Goal: Information Seeking & Learning: Learn about a topic

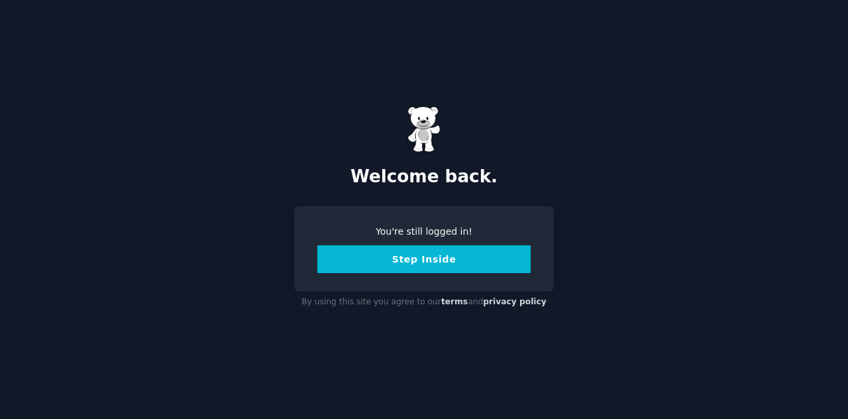
click at [486, 259] on button "Step Inside" at bounding box center [423, 259] width 213 height 28
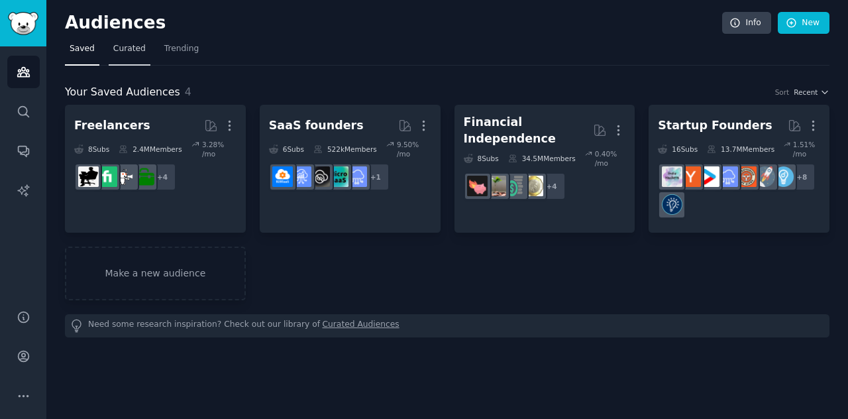
click at [135, 48] on span "Curated" at bounding box center [129, 49] width 32 height 12
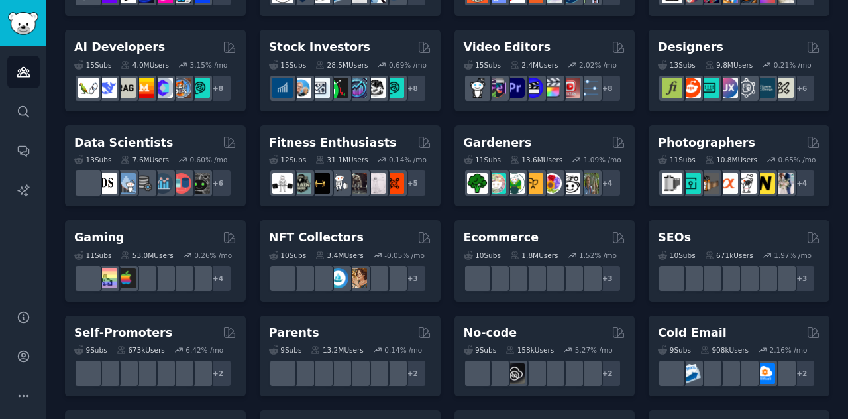
scroll to position [331, 0]
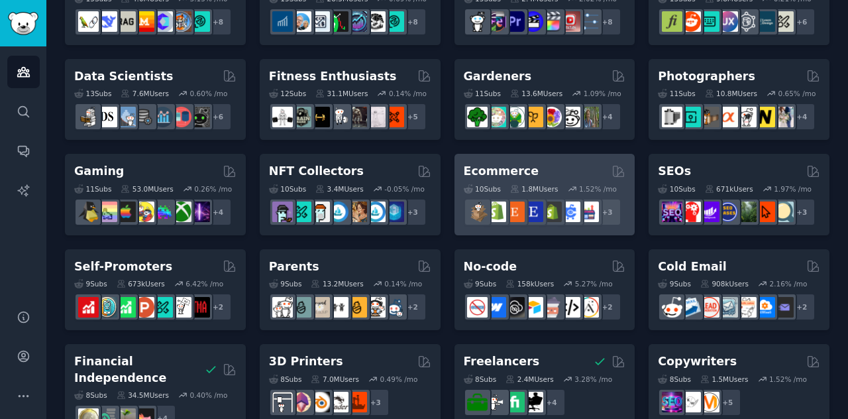
click at [497, 174] on h2 "Ecommerce" at bounding box center [502, 171] width 76 height 17
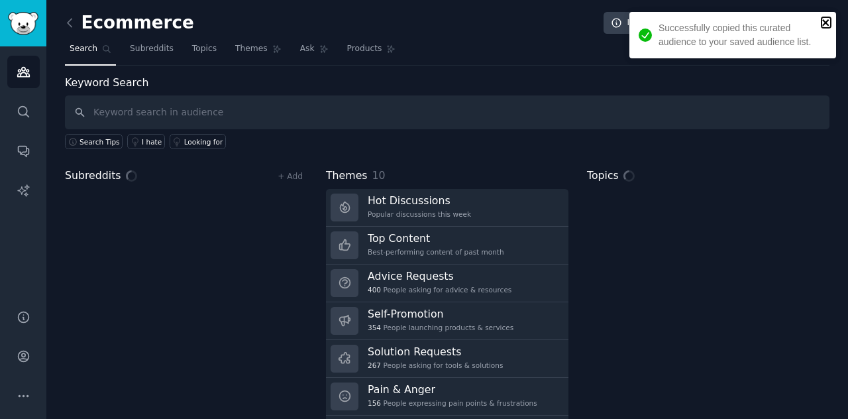
click at [823, 23] on icon "close" at bounding box center [825, 22] width 9 height 11
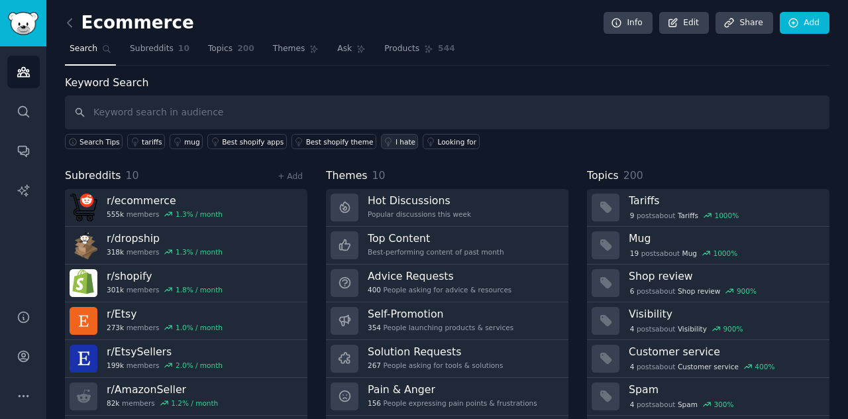
click at [395, 144] on div "I hate" at bounding box center [405, 141] width 20 height 9
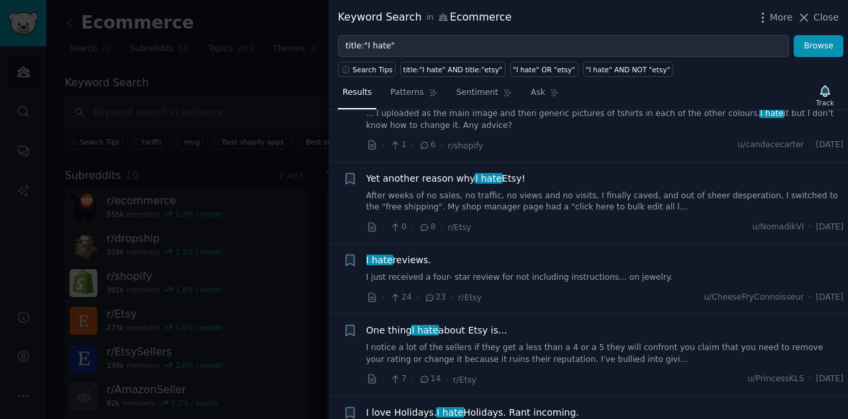
scroll to position [2715, 0]
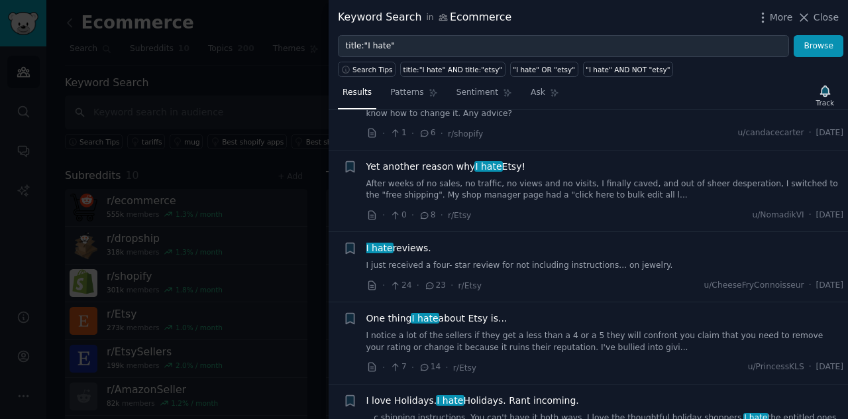
click at [294, 215] on div at bounding box center [424, 209] width 848 height 419
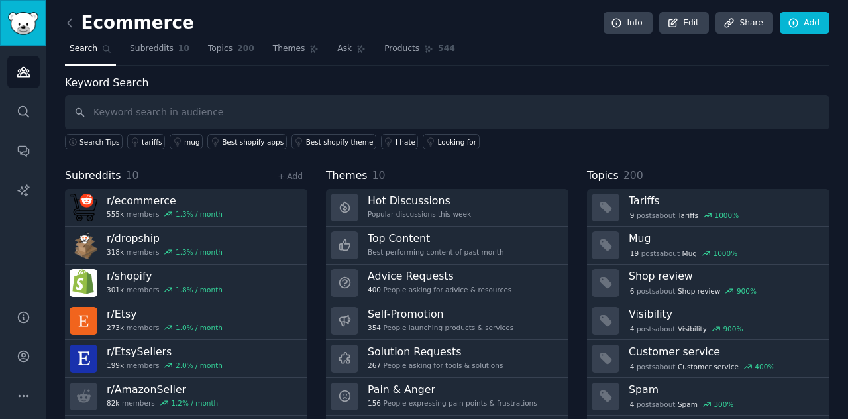
click at [36, 25] on img "Sidebar" at bounding box center [23, 23] width 30 height 23
